Goal: Task Accomplishment & Management: Manage account settings

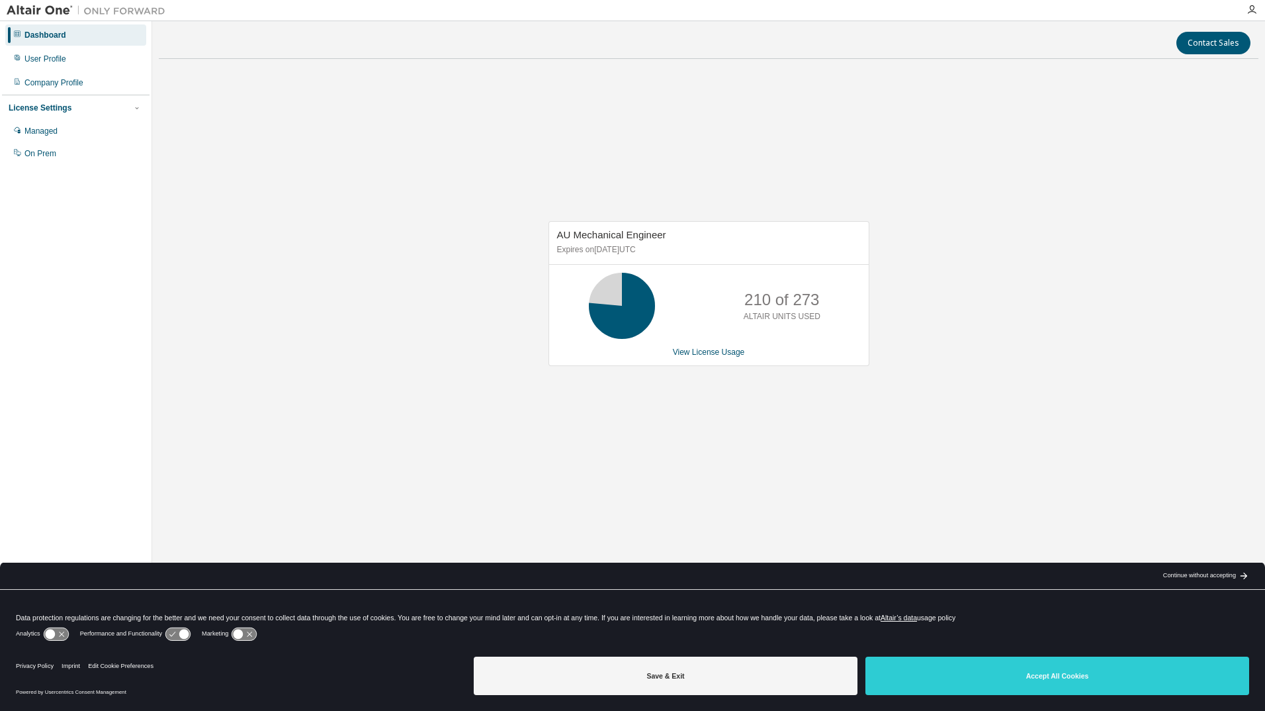
click at [215, 157] on div "AU Mechanical Engineer Expires on October 1, 2025 UTC 210 of 273 ALTAIR UNITS U…" at bounding box center [709, 300] width 1100 height 462
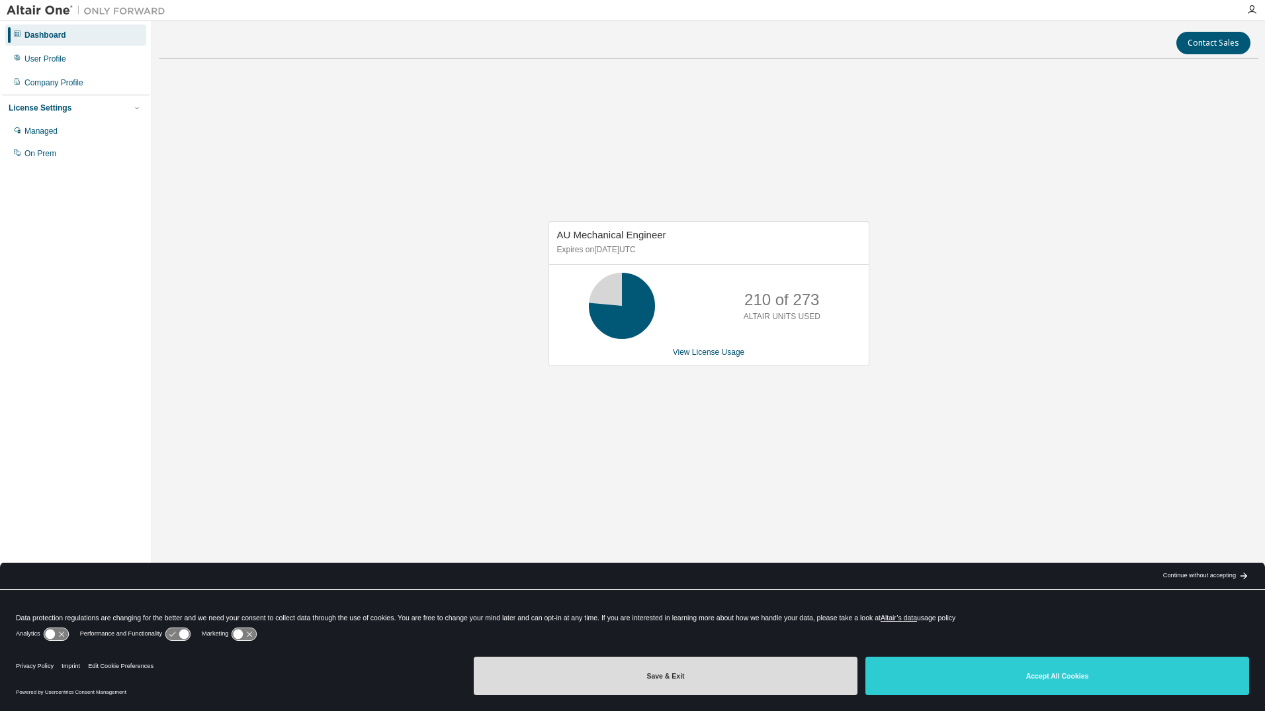
click at [622, 670] on button "Save & Exit" at bounding box center [666, 675] width 384 height 38
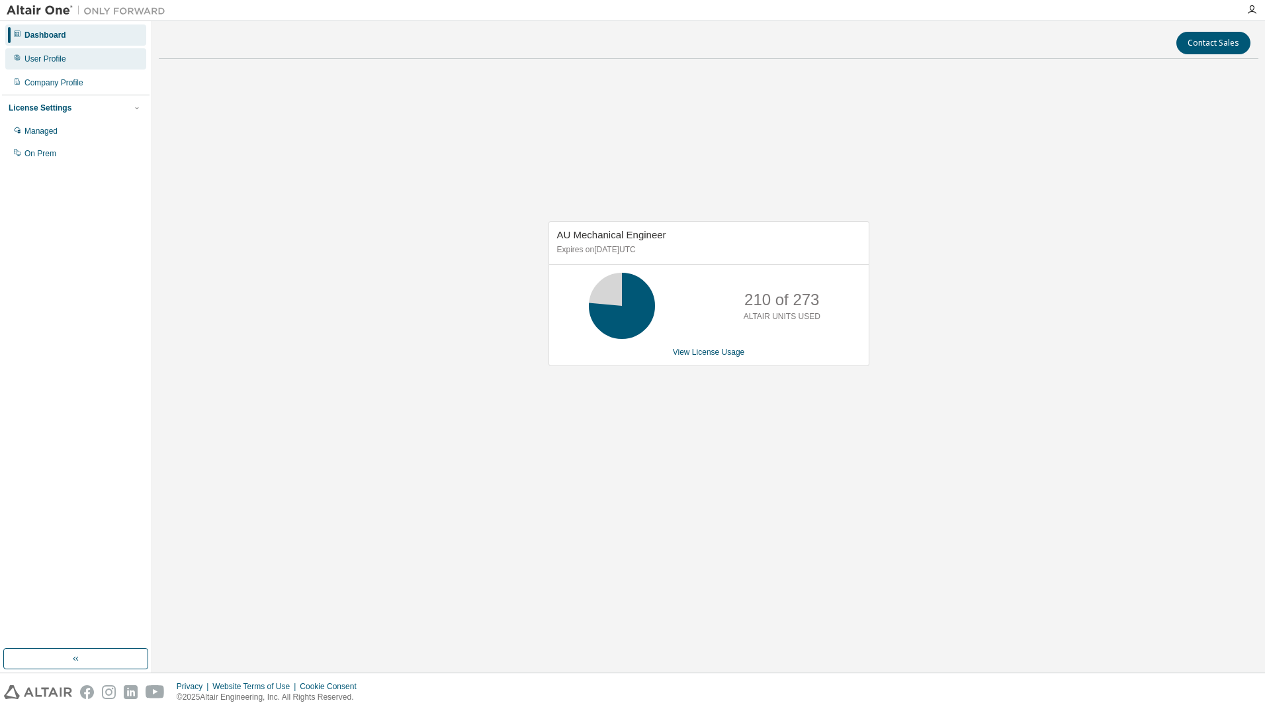
click at [50, 60] on div "User Profile" at bounding box center [45, 59] width 42 height 11
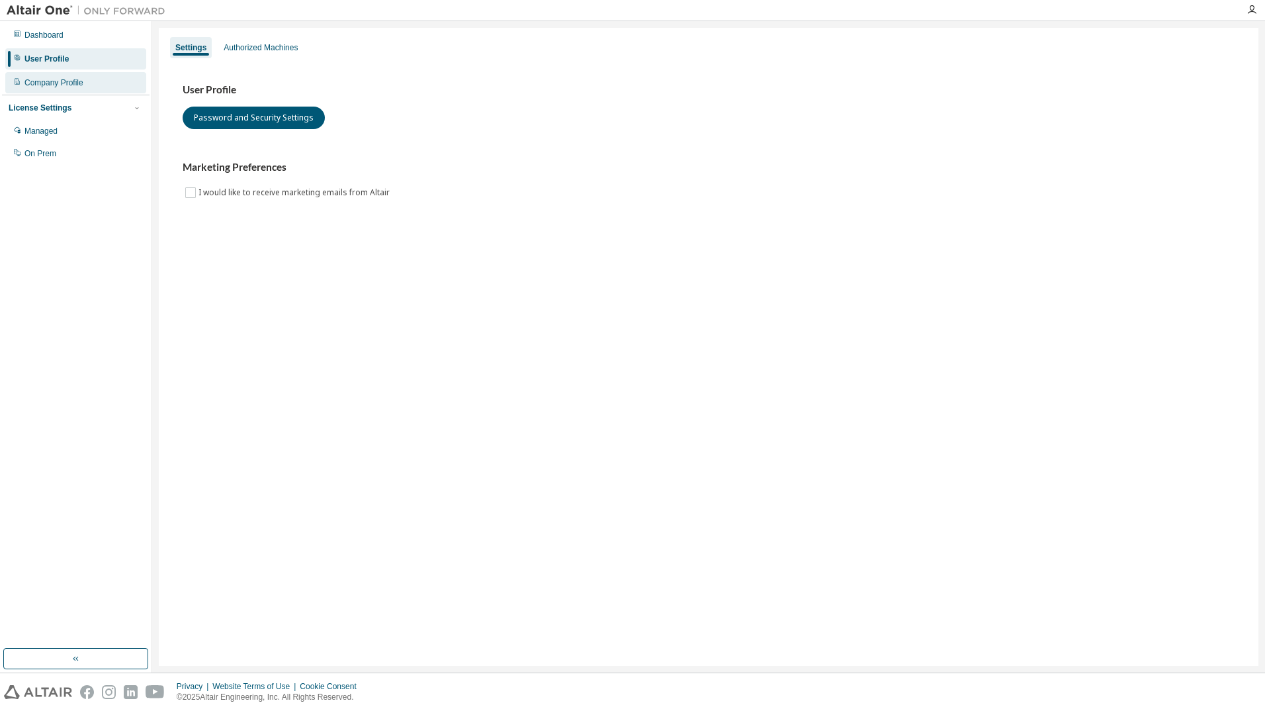
click at [55, 83] on div "Company Profile" at bounding box center [53, 82] width 59 height 11
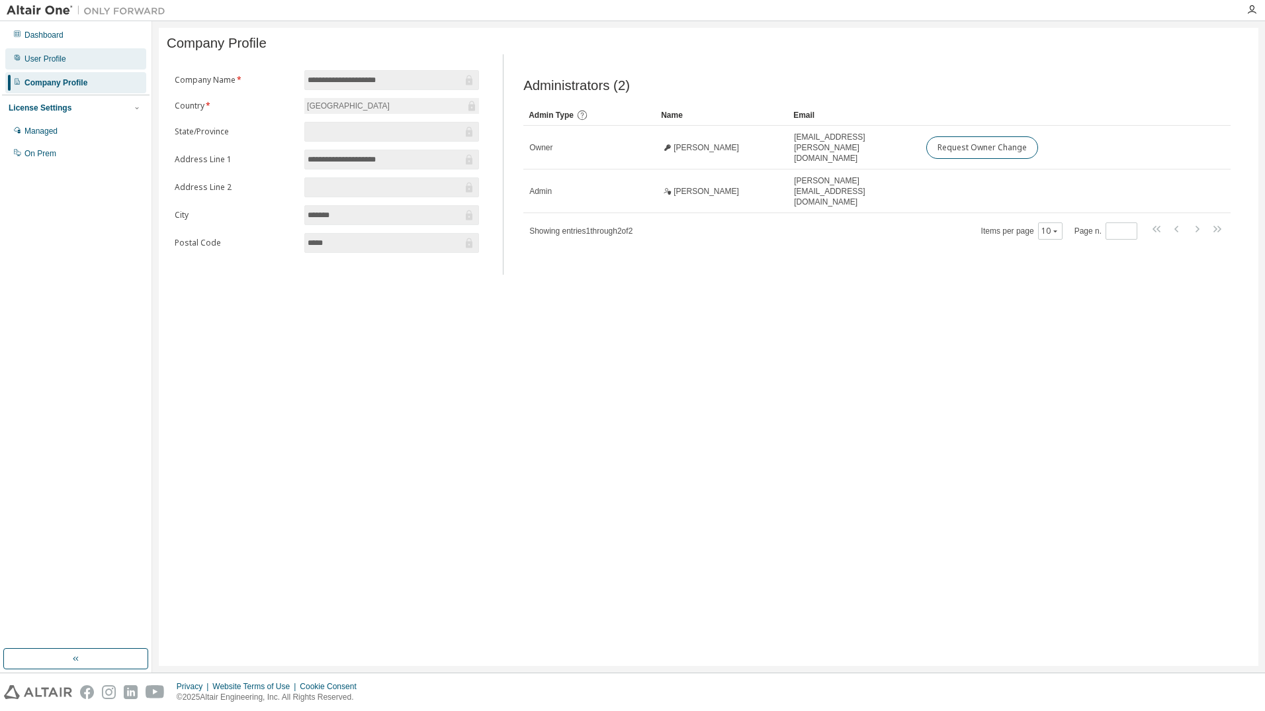
click at [60, 62] on div "User Profile" at bounding box center [45, 59] width 42 height 11
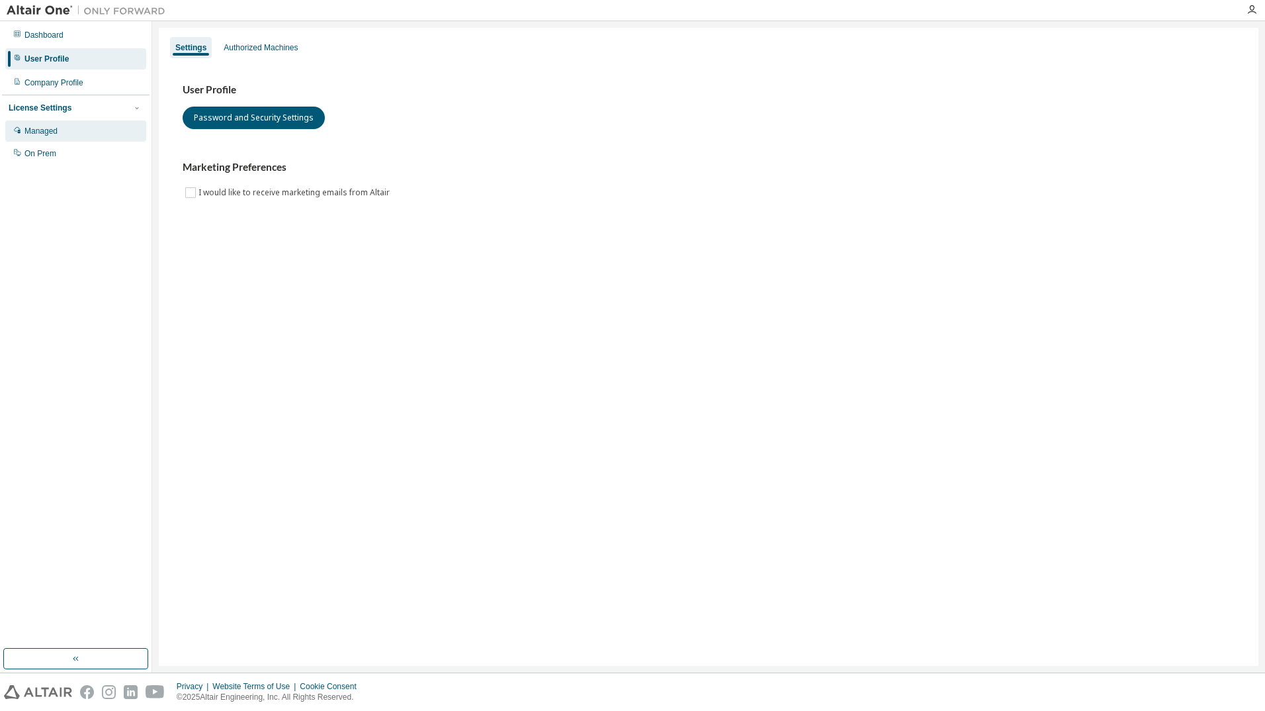
click at [56, 134] on div "Managed" at bounding box center [40, 131] width 33 height 11
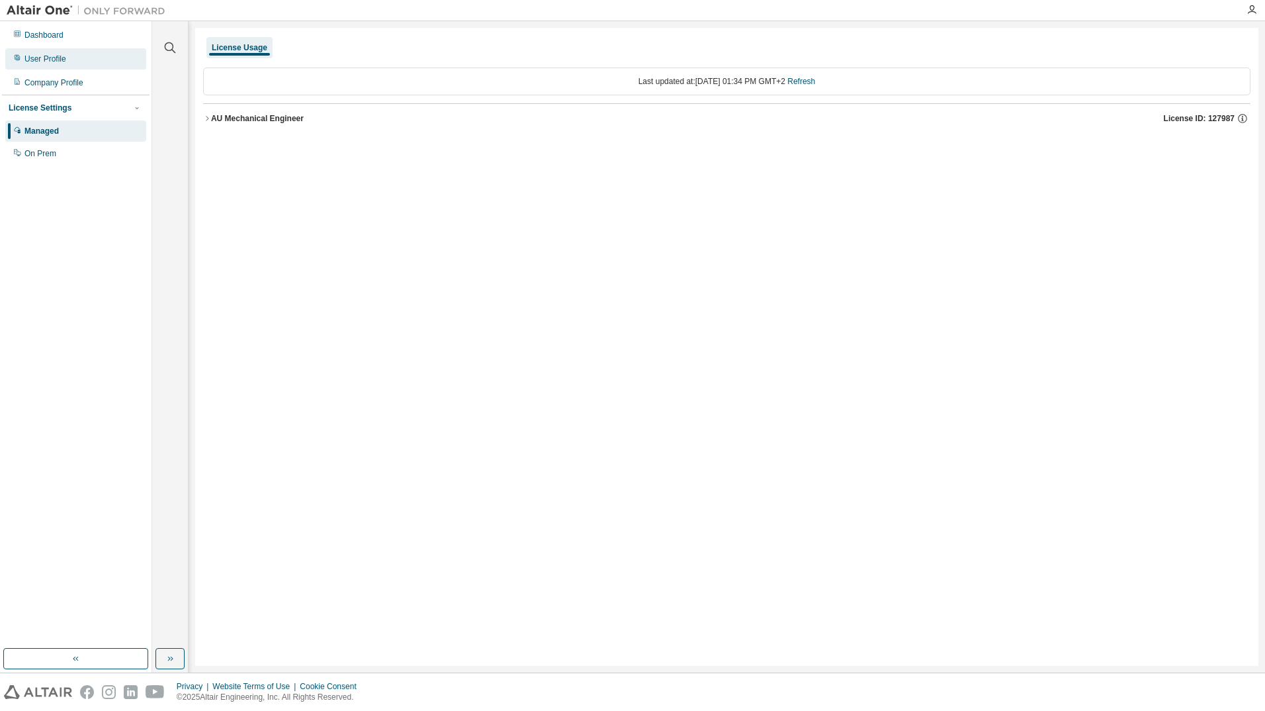
click at [62, 58] on div "User Profile" at bounding box center [45, 59] width 42 height 11
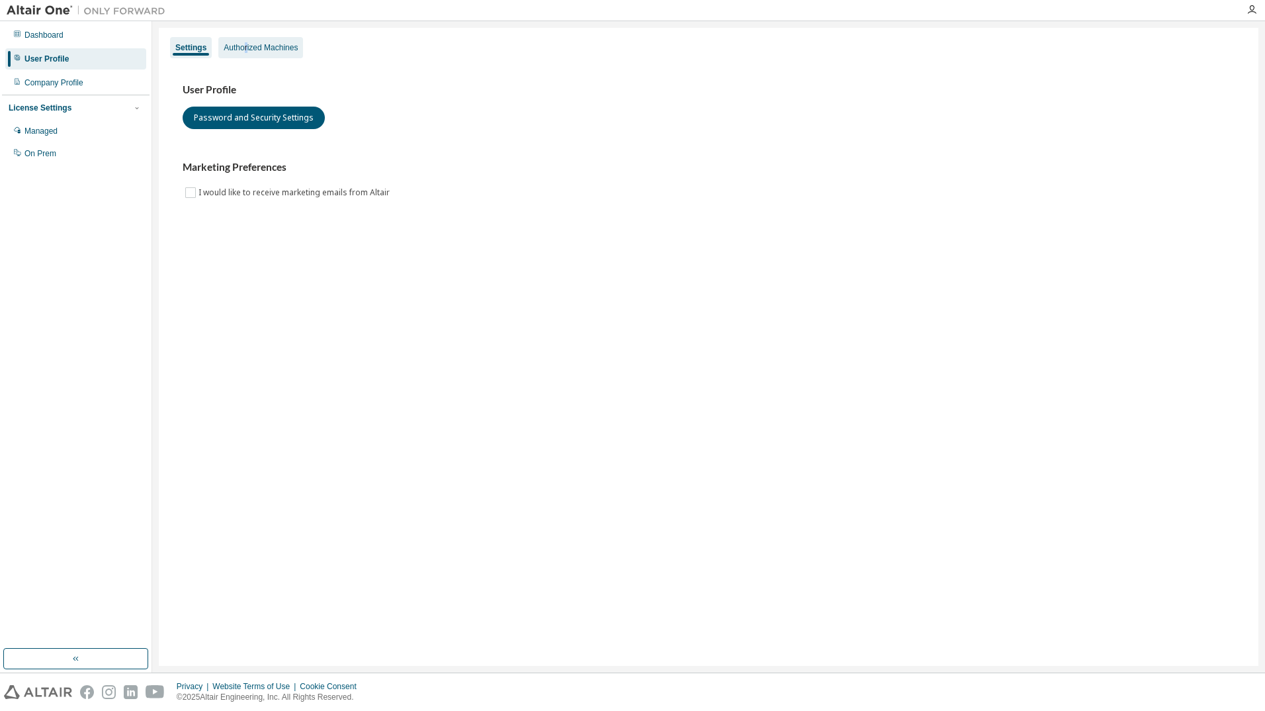
click at [246, 52] on div "Authorized Machines" at bounding box center [261, 47] width 74 height 11
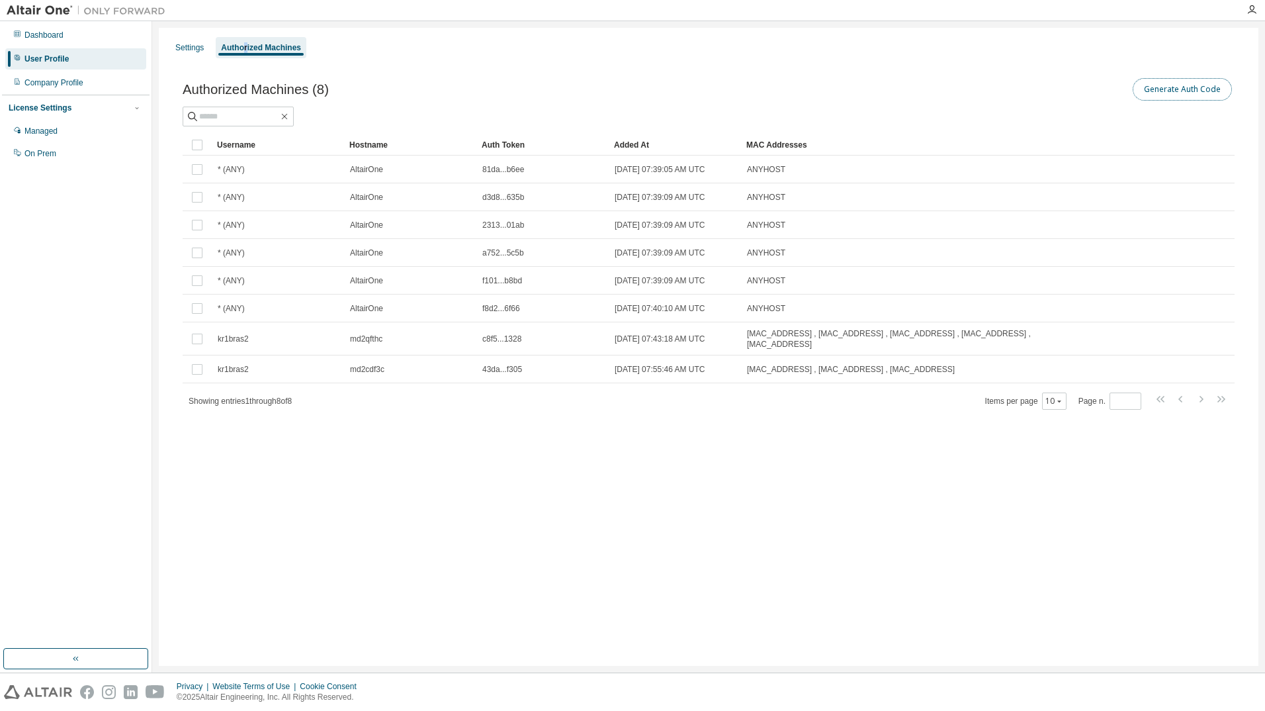
click at [1183, 91] on button "Generate Auth Code" at bounding box center [1182, 89] width 99 height 22
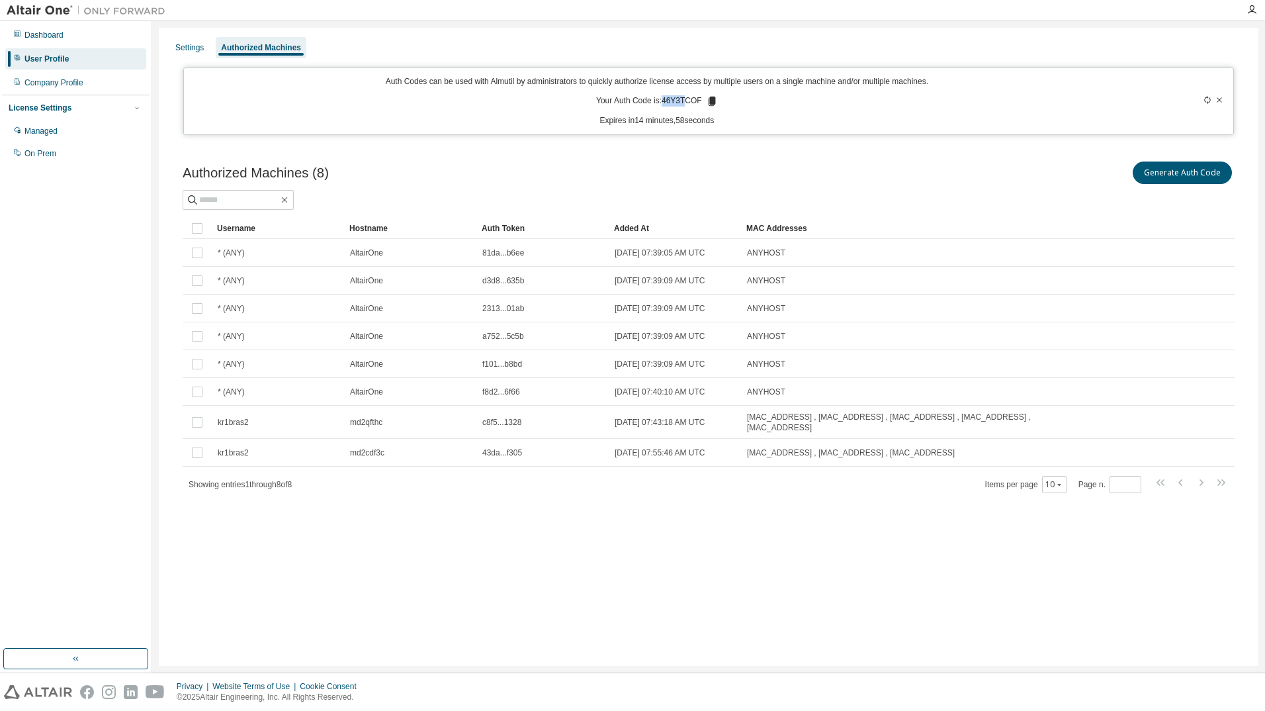
drag, startPoint x: 666, startPoint y: 99, endPoint x: 685, endPoint y: 101, distance: 19.2
click at [685, 101] on p "Your Auth Code is: 46Y3TCOF" at bounding box center [657, 101] width 122 height 12
drag, startPoint x: 685, startPoint y: 101, endPoint x: 769, endPoint y: 104, distance: 83.4
click at [775, 106] on div "Auth Codes can be used with Almutil by administrators to quickly authorize lice…" at bounding box center [657, 101] width 931 height 50
click at [711, 104] on icon at bounding box center [711, 101] width 7 height 9
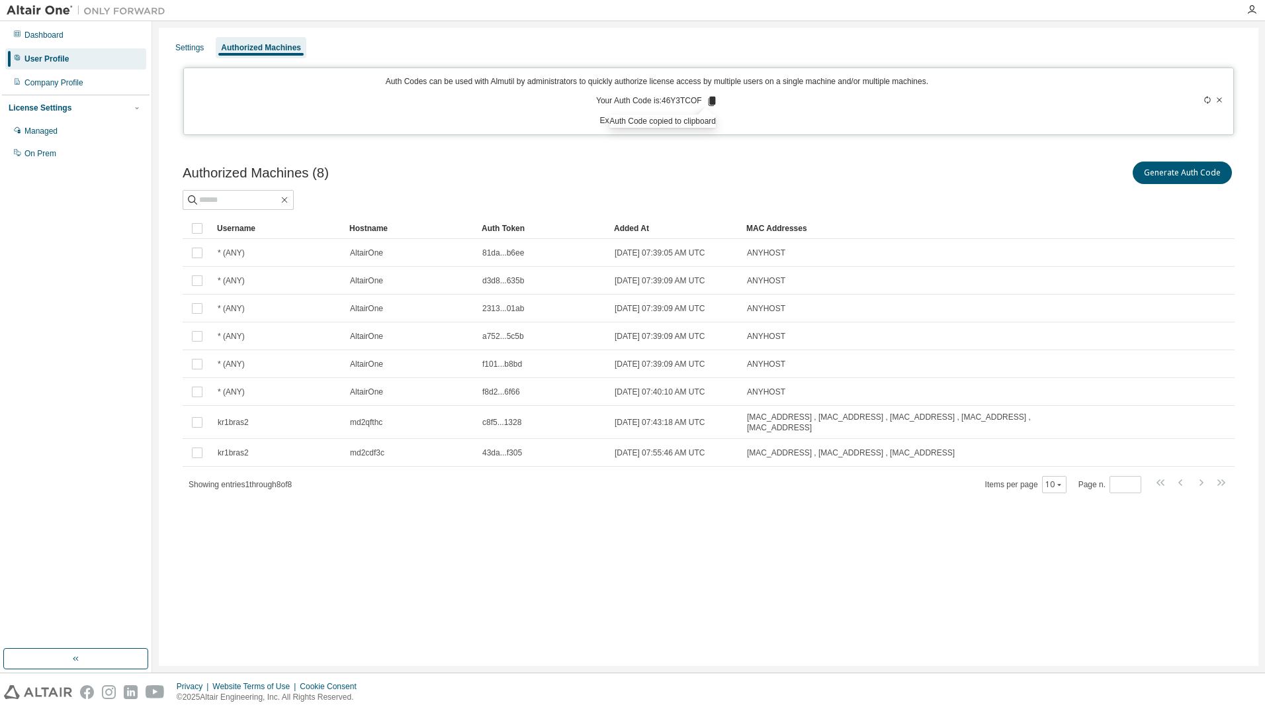
click at [520, 162] on div "Authorized Machines (8) Generate Auth Code" at bounding box center [709, 173] width 1052 height 28
click at [488, 170] on div "Authorized Machines (8) Generate Auth Code" at bounding box center [709, 173] width 1052 height 28
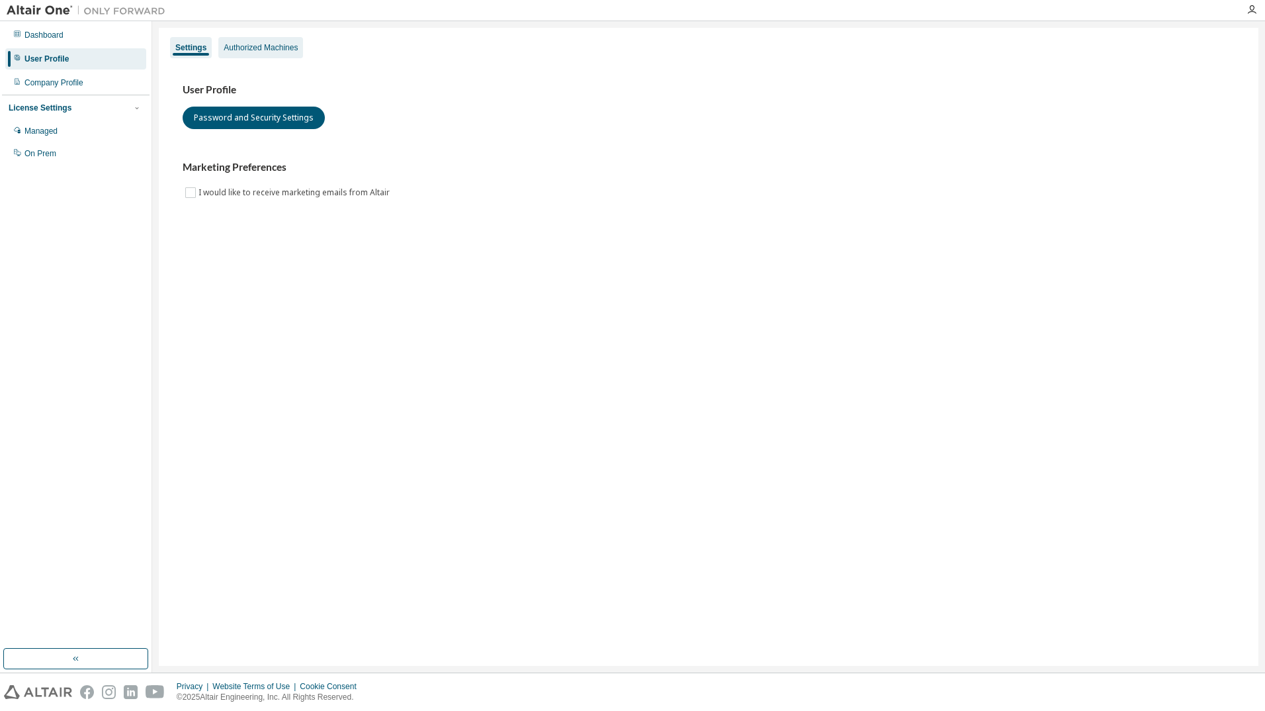
click at [280, 52] on div "Authorized Machines" at bounding box center [261, 47] width 74 height 11
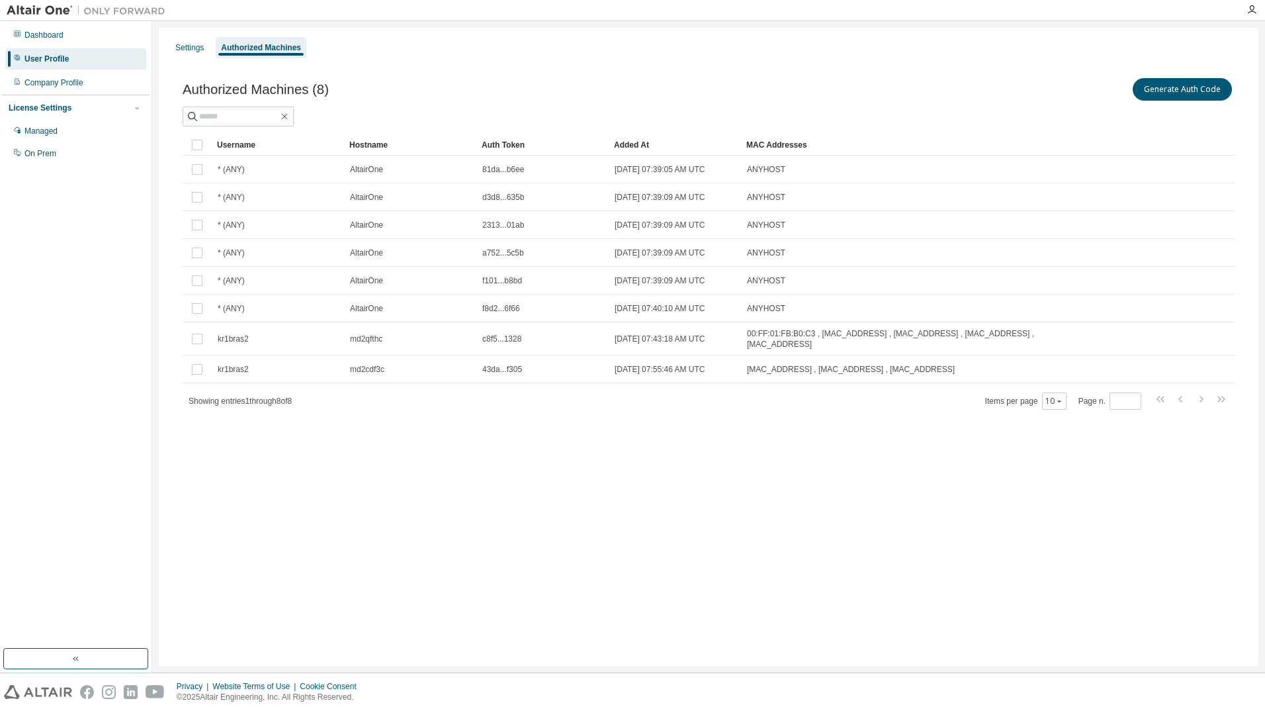
click at [635, 148] on div "Added At" at bounding box center [675, 144] width 122 height 21
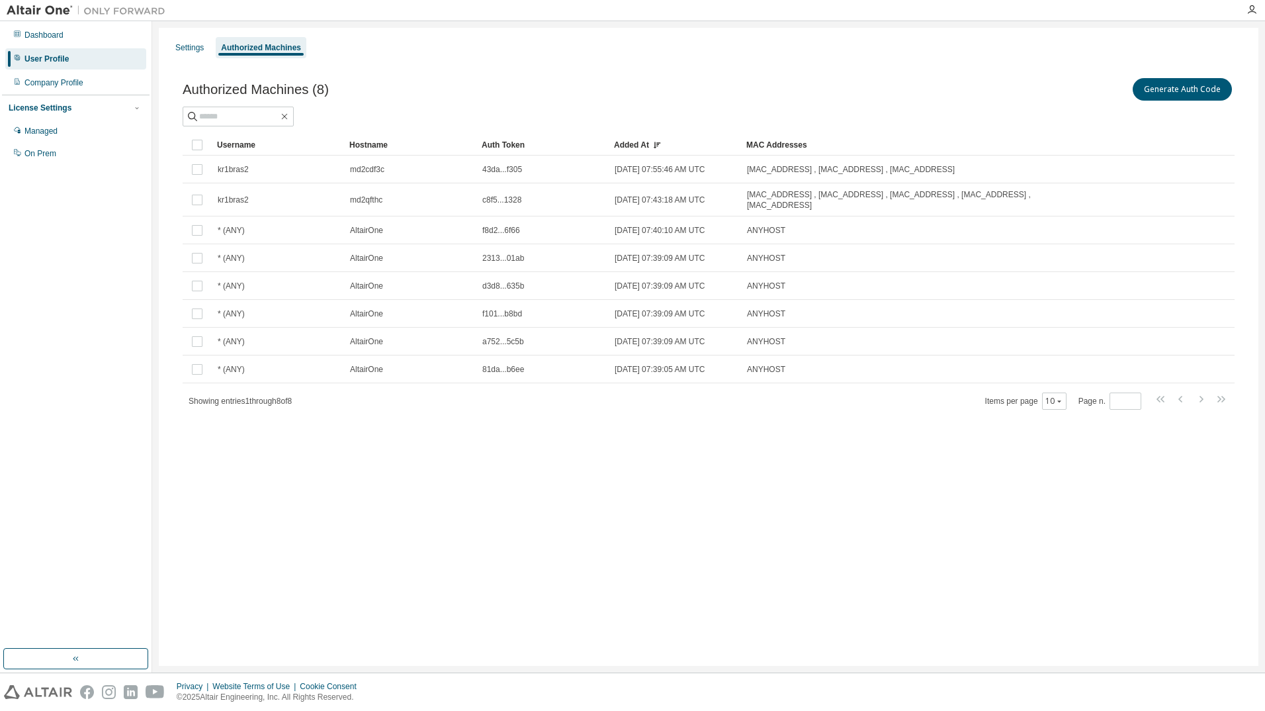
click at [635, 148] on div "Added At" at bounding box center [675, 144] width 122 height 21
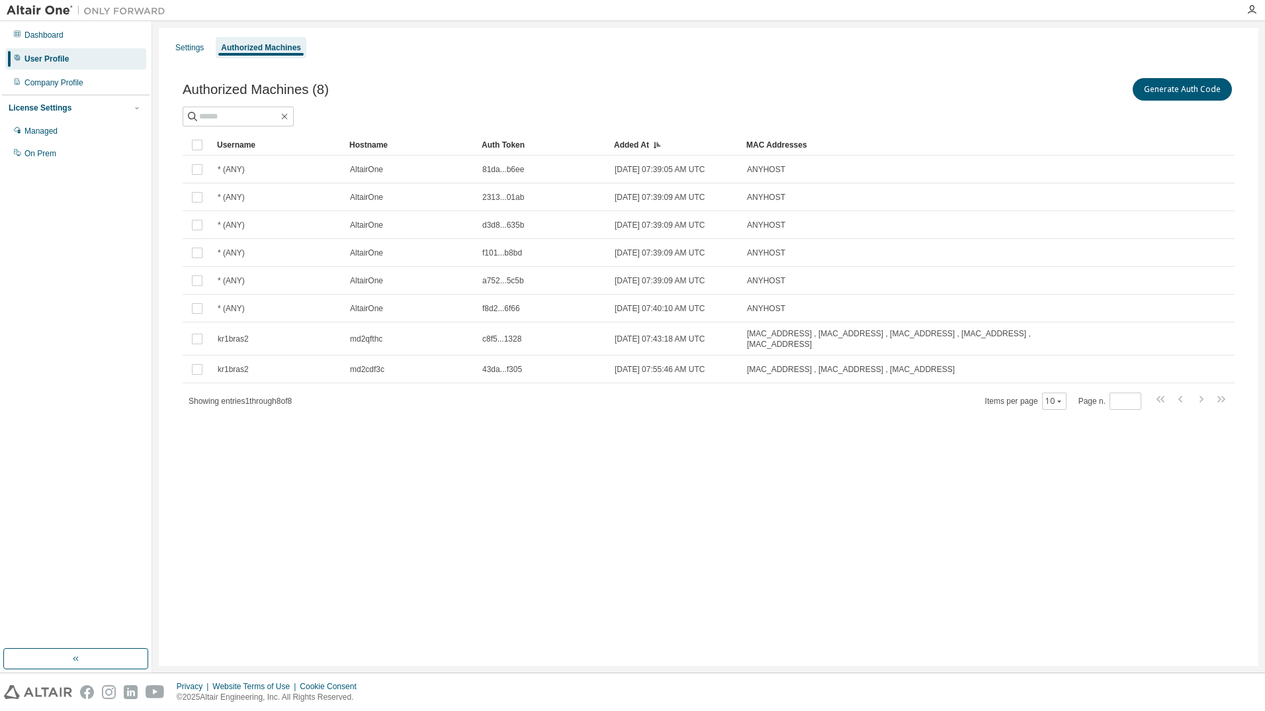
click at [654, 146] on icon at bounding box center [657, 145] width 8 height 8
click at [241, 110] on input "text" at bounding box center [238, 116] width 79 height 13
click at [1177, 439] on div "Authorized Machines (8) Generate Auth Code Clear Load Save Save As Field Operat…" at bounding box center [709, 252] width 1084 height 385
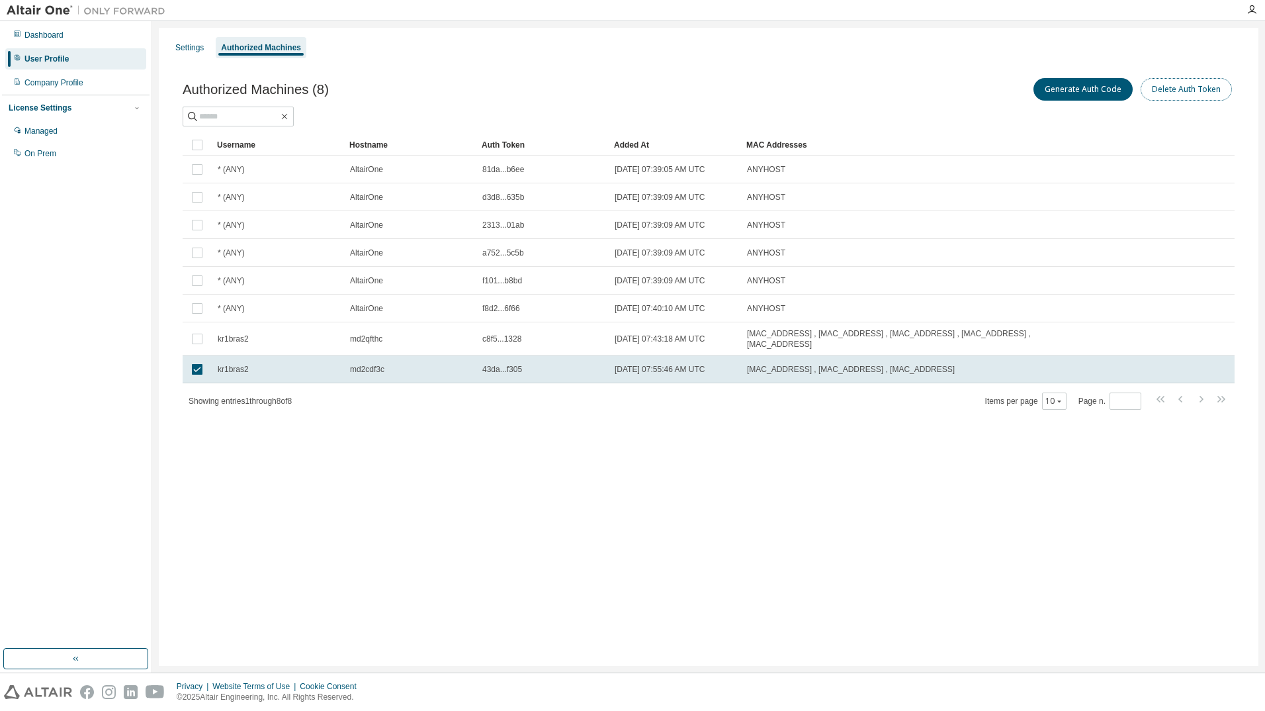
click at [1204, 87] on button "Delete Auth Token" at bounding box center [1186, 89] width 91 height 22
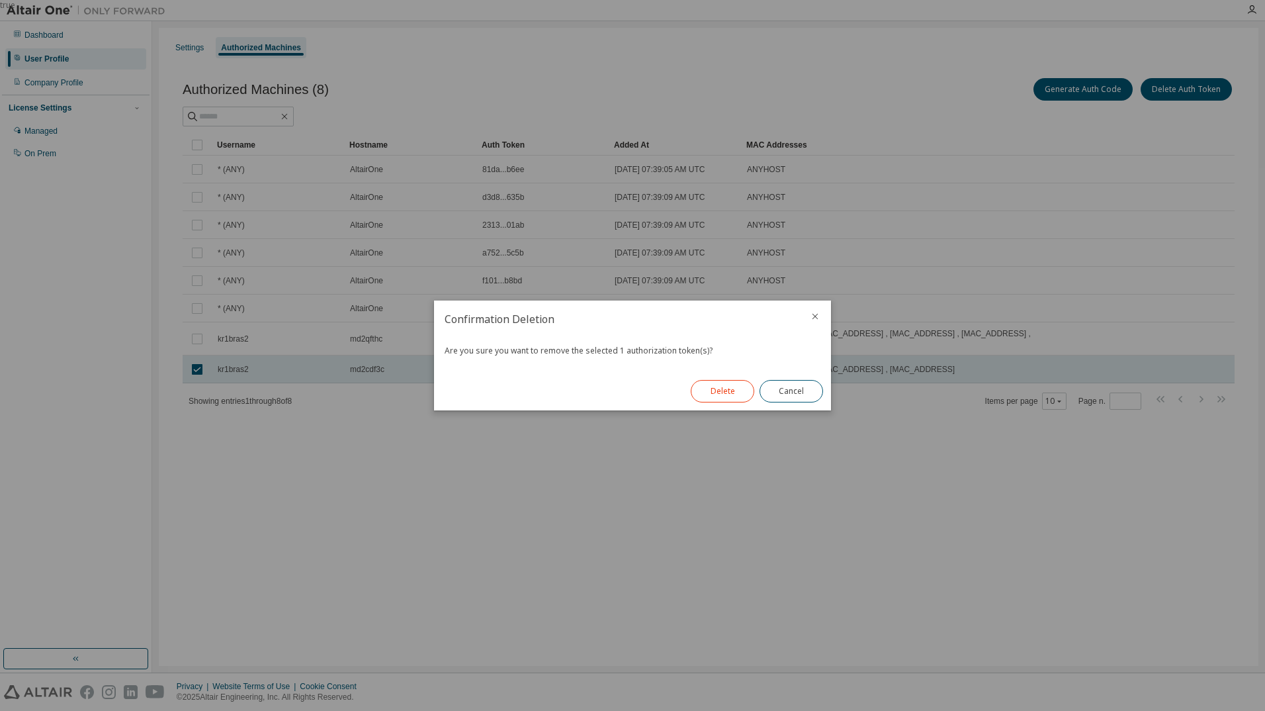
click at [719, 387] on button "Delete" at bounding box center [723, 391] width 64 height 22
